Goal: Task Accomplishment & Management: Manage account settings

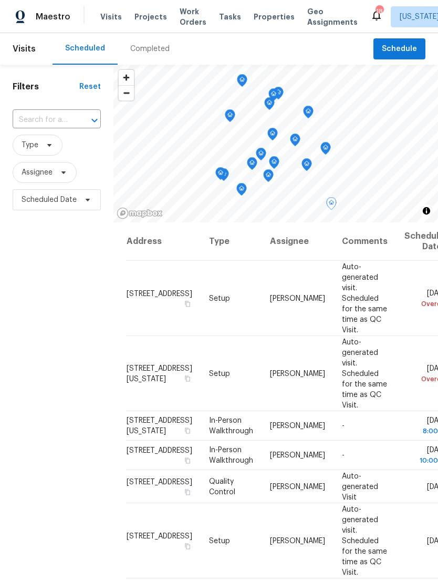
click at [0, 0] on icon at bounding box center [0, 0] width 0 height 0
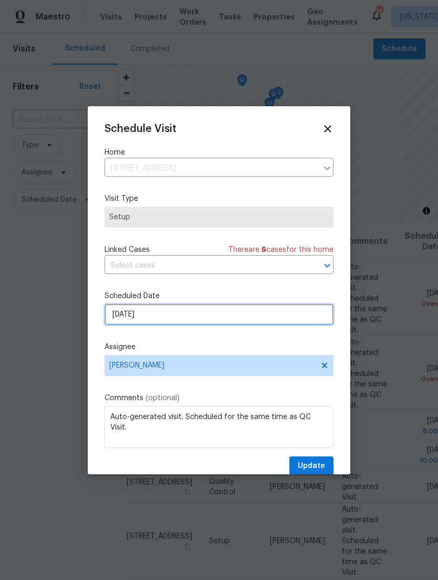
click at [316, 322] on input "[DATE]" at bounding box center [219, 314] width 229 height 21
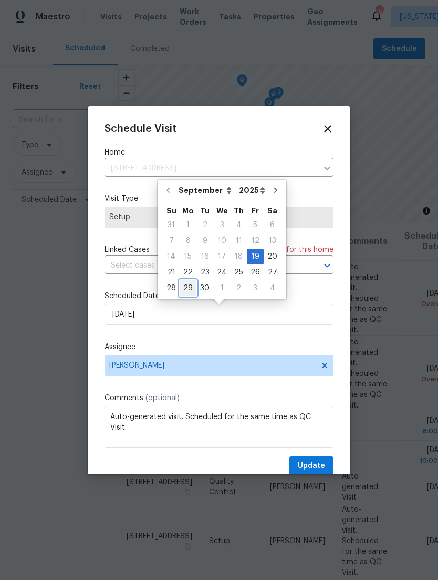
click at [186, 284] on div "29" at bounding box center [188, 288] width 17 height 15
type input "[DATE]"
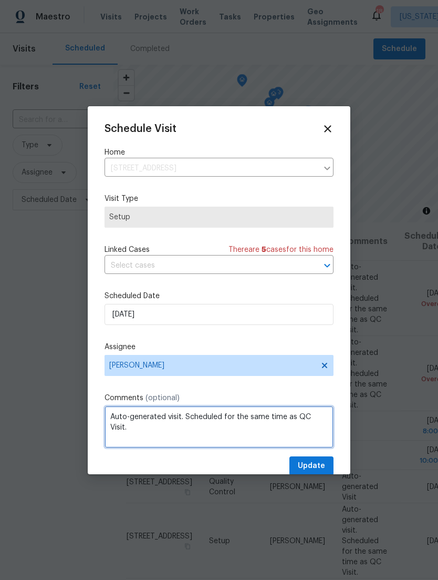
click at [319, 414] on textarea "Auto-generated visit. Scheduled for the same time as QC Visit." at bounding box center [219, 427] width 229 height 42
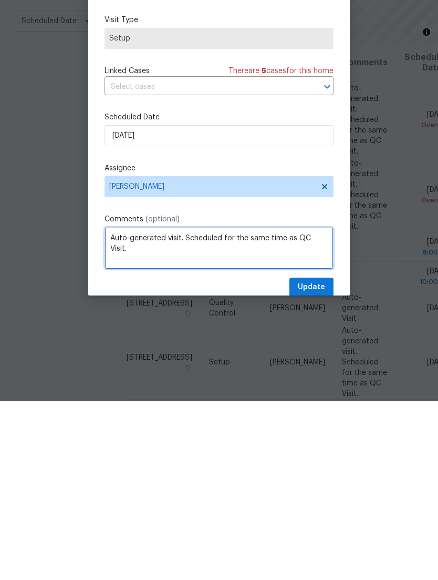
click at [332, 406] on textarea "Auto-generated visit. Scheduled for the same time as QC Visit." at bounding box center [219, 427] width 229 height 42
click at [324, 406] on textarea "Auto-generated visit. Scheduled for the same time as QC Visit." at bounding box center [219, 427] width 229 height 42
type textarea "Auto-"
click at [152, 406] on textarea "Install work order done. Need to go back and fix paired devices after hun updat…" at bounding box center [219, 427] width 229 height 42
click at [146, 406] on textarea "Install work order done. Need to go back and fix paired devices after hun updat…" at bounding box center [219, 427] width 229 height 42
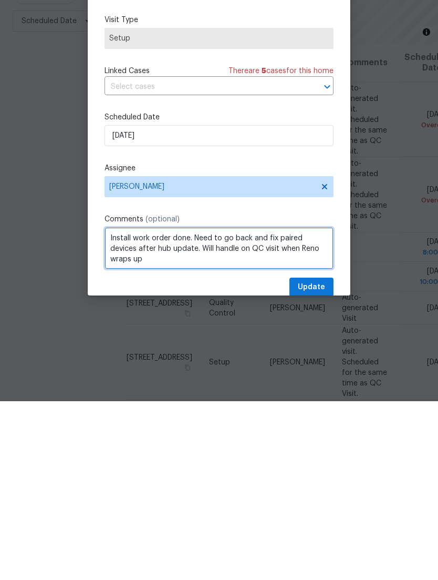
click at [322, 406] on textarea "Install work order done. Need to go back and fix paired devices after hub updat…" at bounding box center [219, 427] width 229 height 42
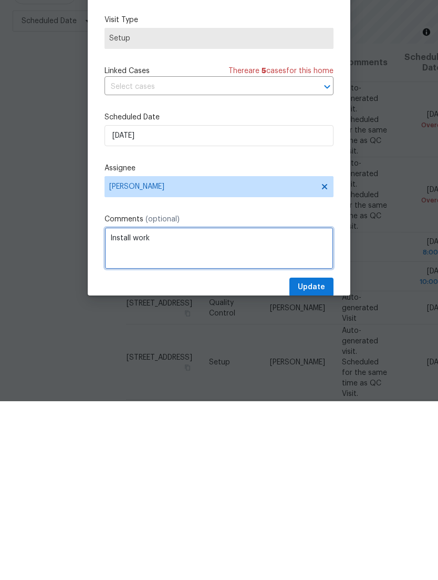
type textarea "Install"
paste textarea "Hub has been updated. Next QC visit we will repair failed devices. W/o is compl…"
type textarea "Hub has been updated. Next QC visit we will repair failed devices. W/o is compl…"
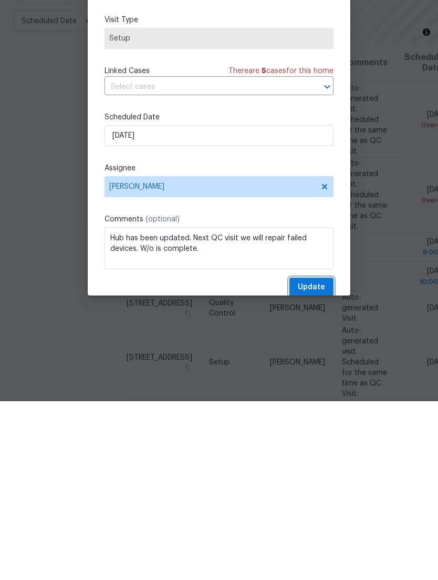
click at [315, 459] on span "Update" at bounding box center [311, 465] width 27 height 13
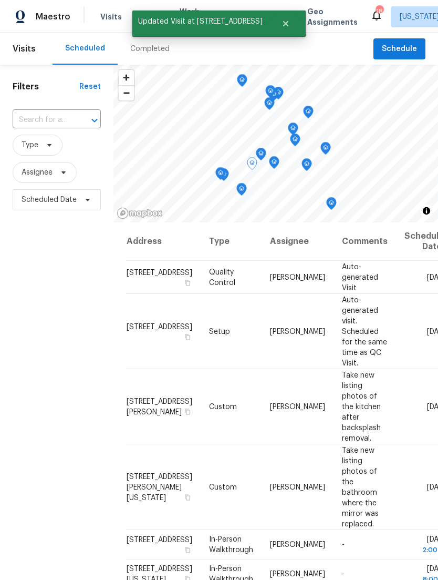
click at [0, 0] on icon at bounding box center [0, 0] width 0 height 0
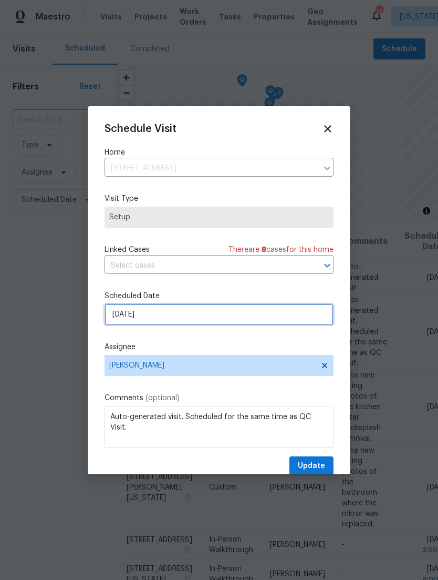
click at [259, 321] on input "[DATE]" at bounding box center [219, 314] width 229 height 21
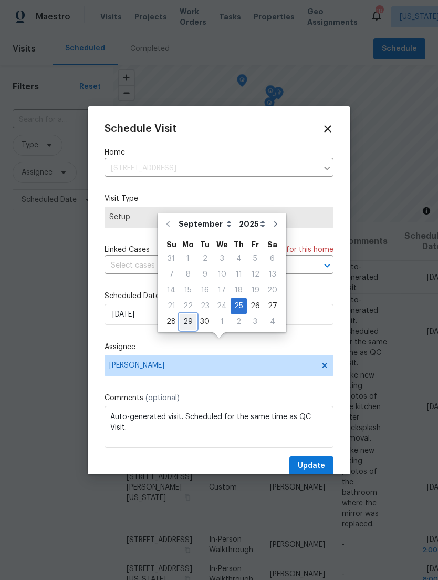
click at [182, 314] on div "29" at bounding box center [188, 321] width 17 height 15
type input "[DATE]"
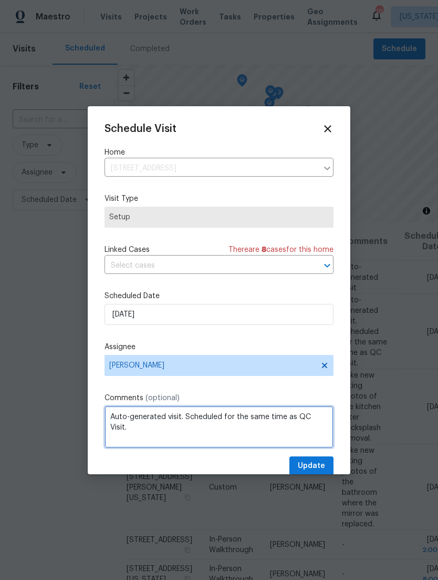
click at [321, 421] on textarea "Auto-generated visit. Scheduled for the same time as QC Visit." at bounding box center [219, 427] width 229 height 42
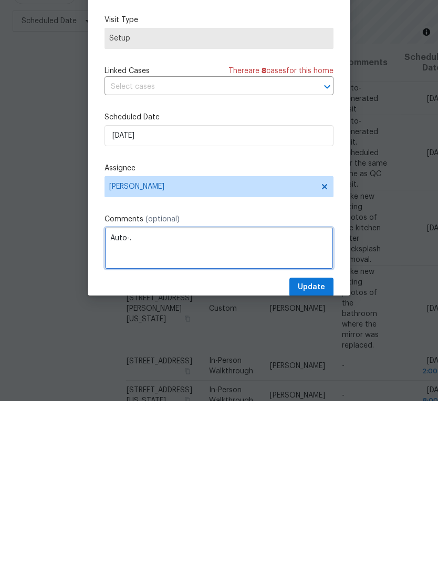
type textarea "."
click at [247, 406] on textarea "." at bounding box center [219, 427] width 229 height 42
paste textarea "Hub has been updated. Next QC visit we will repair failed devices. W/o is compl…"
type textarea "Hub has been updated. Next QC visit we will repair failed devices. W/o is compl…"
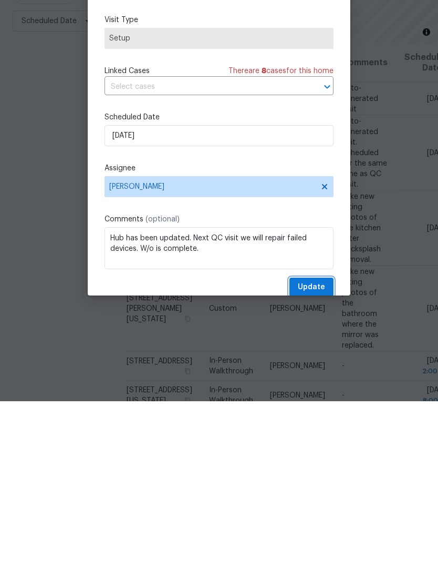
click at [318, 459] on span "Update" at bounding box center [311, 465] width 27 height 13
